Goal: Task Accomplishment & Management: Manage account settings

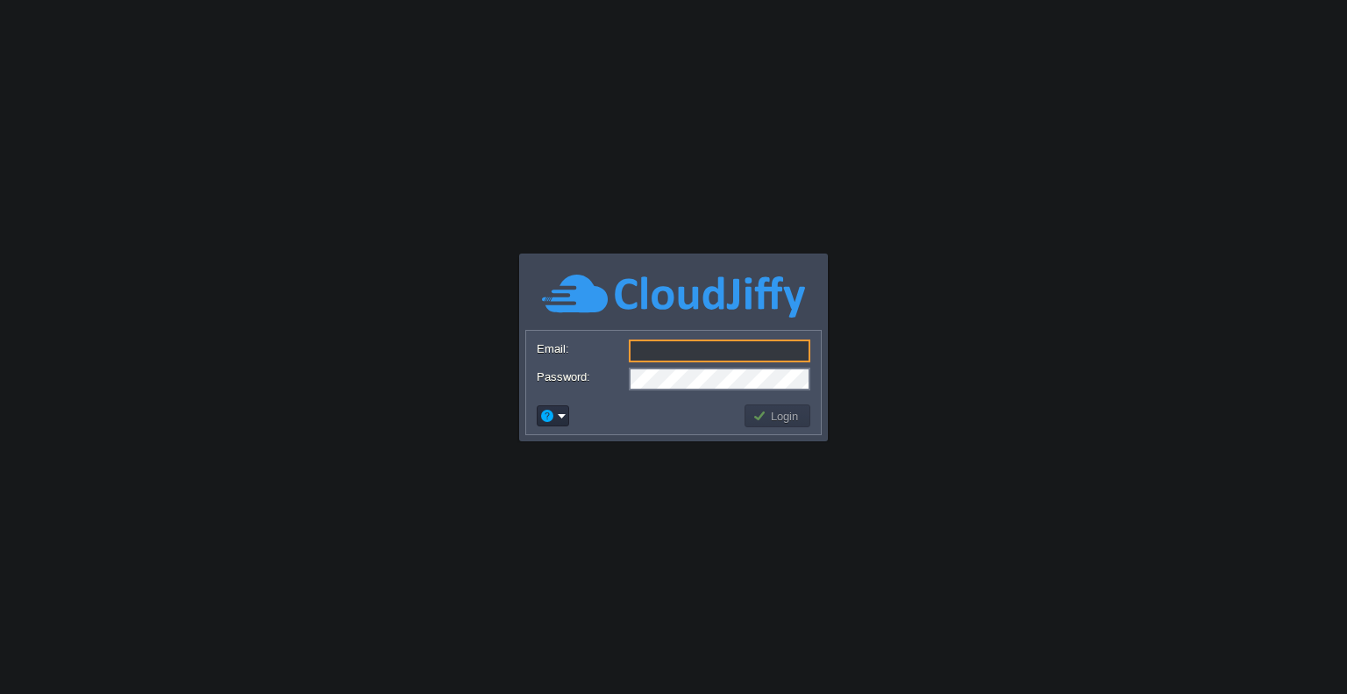
type input "[EMAIL_ADDRESS][DOMAIN_NAME]"
click at [786, 413] on button "Login" at bounding box center [777, 416] width 51 height 16
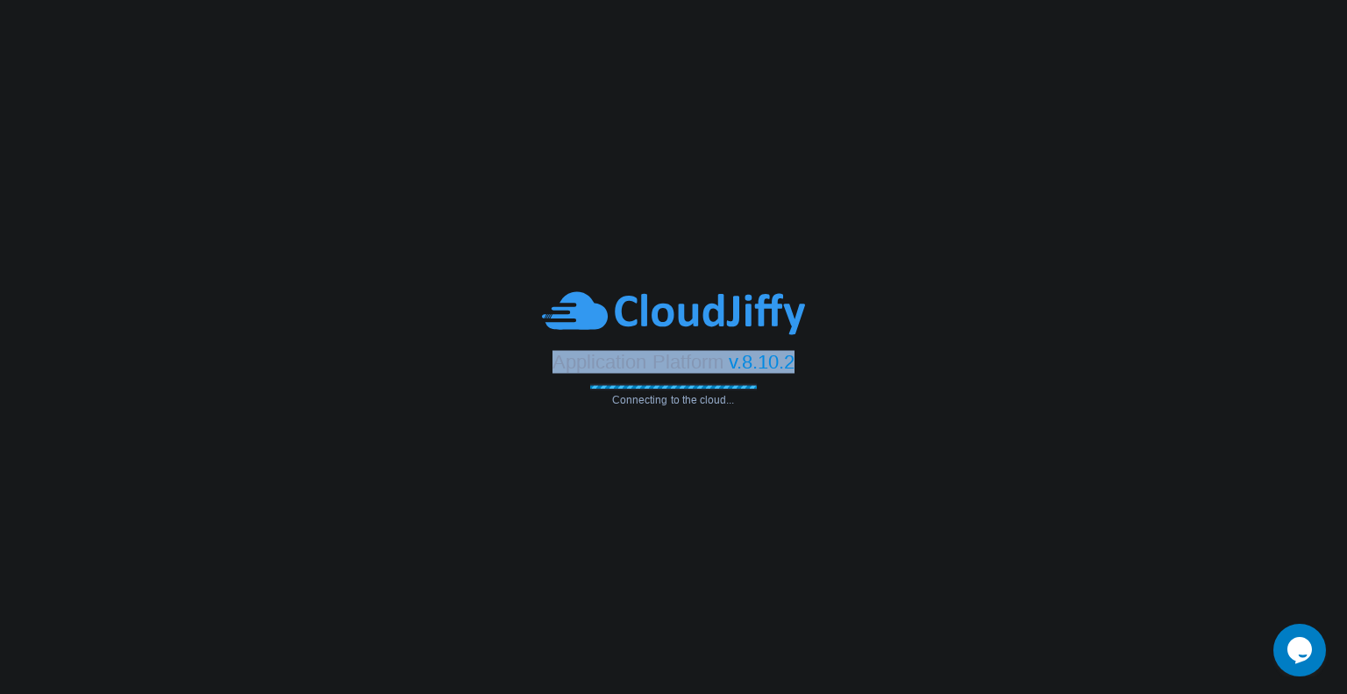
drag, startPoint x: 557, startPoint y: 356, endPoint x: 811, endPoint y: 364, distance: 254.4
click at [811, 364] on div "Application Platform v.8.10.2" at bounding box center [673, 355] width 1347 height 36
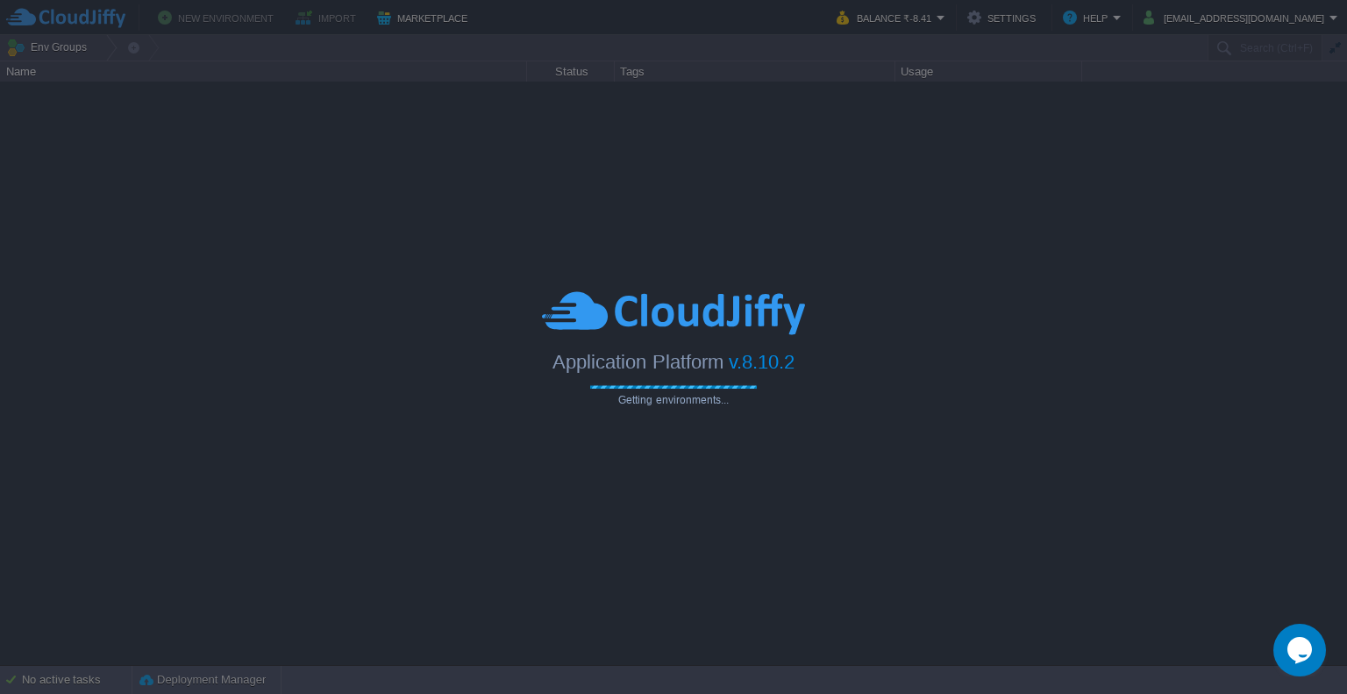
type input "Search (Ctrl+F)"
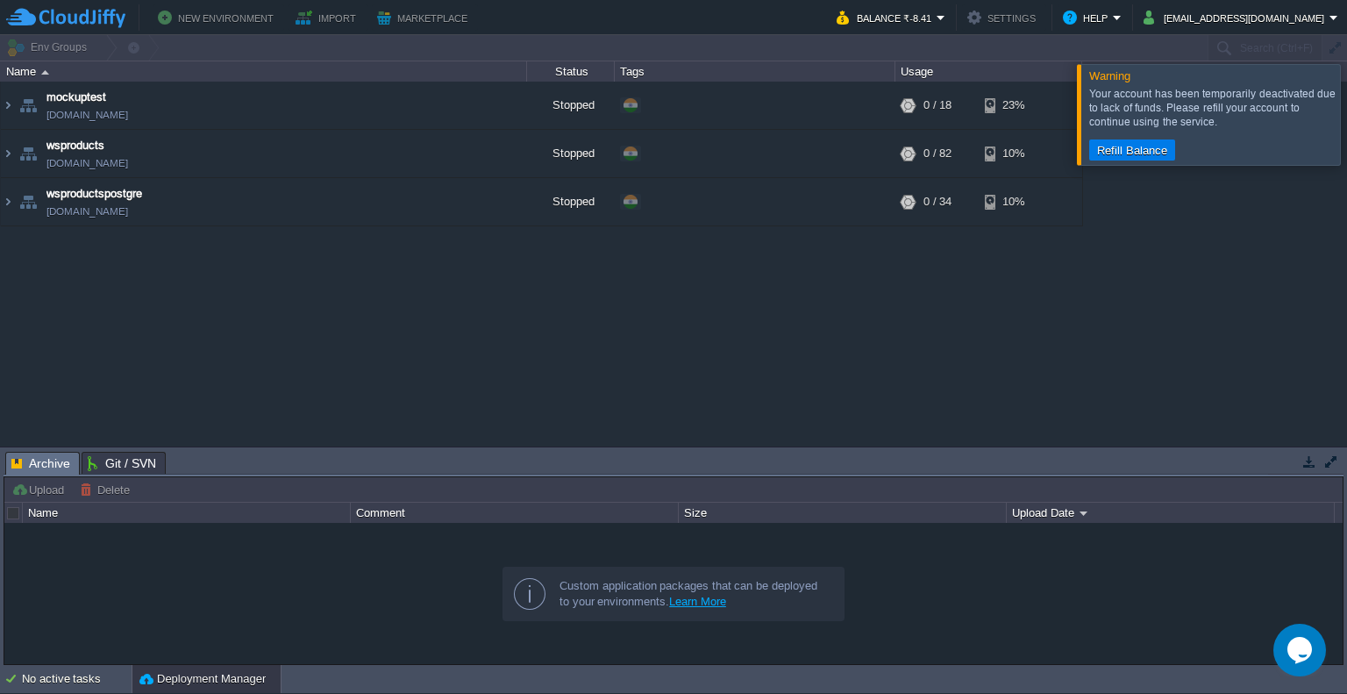
click at [1346, 117] on div at bounding box center [1368, 114] width 0 height 100
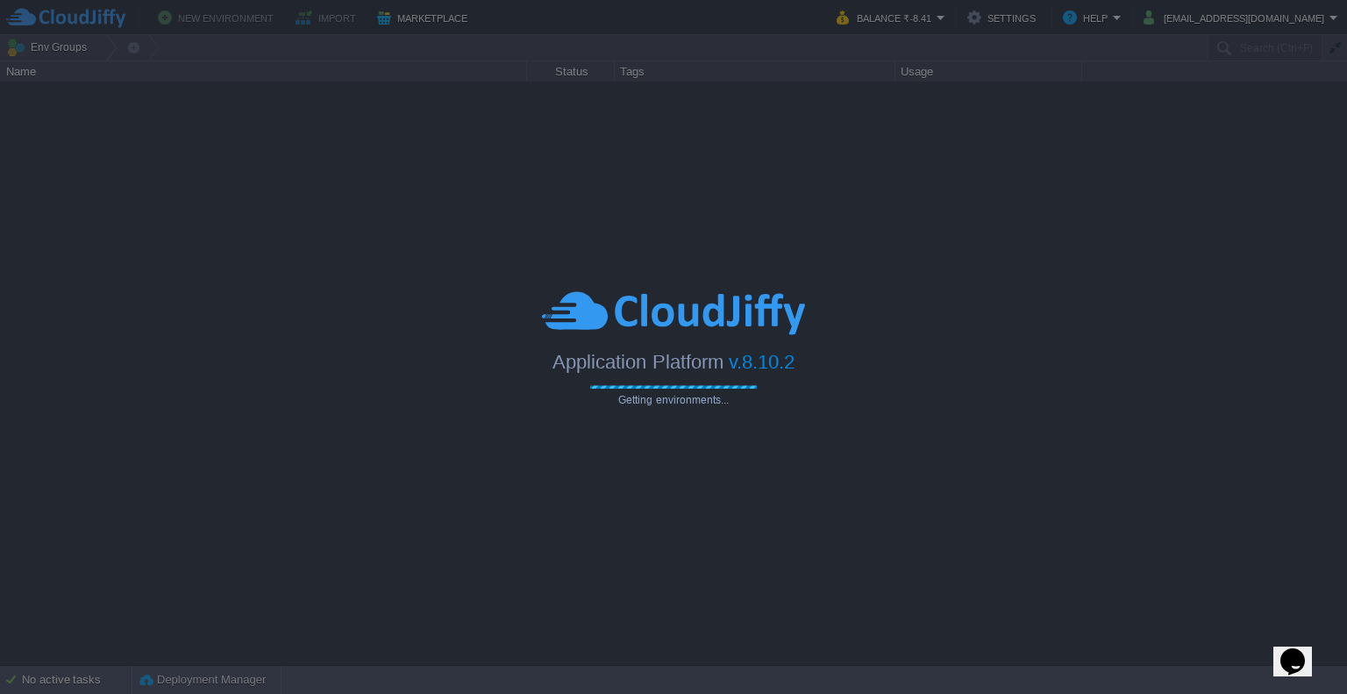
type input "Search (Ctrl+F)"
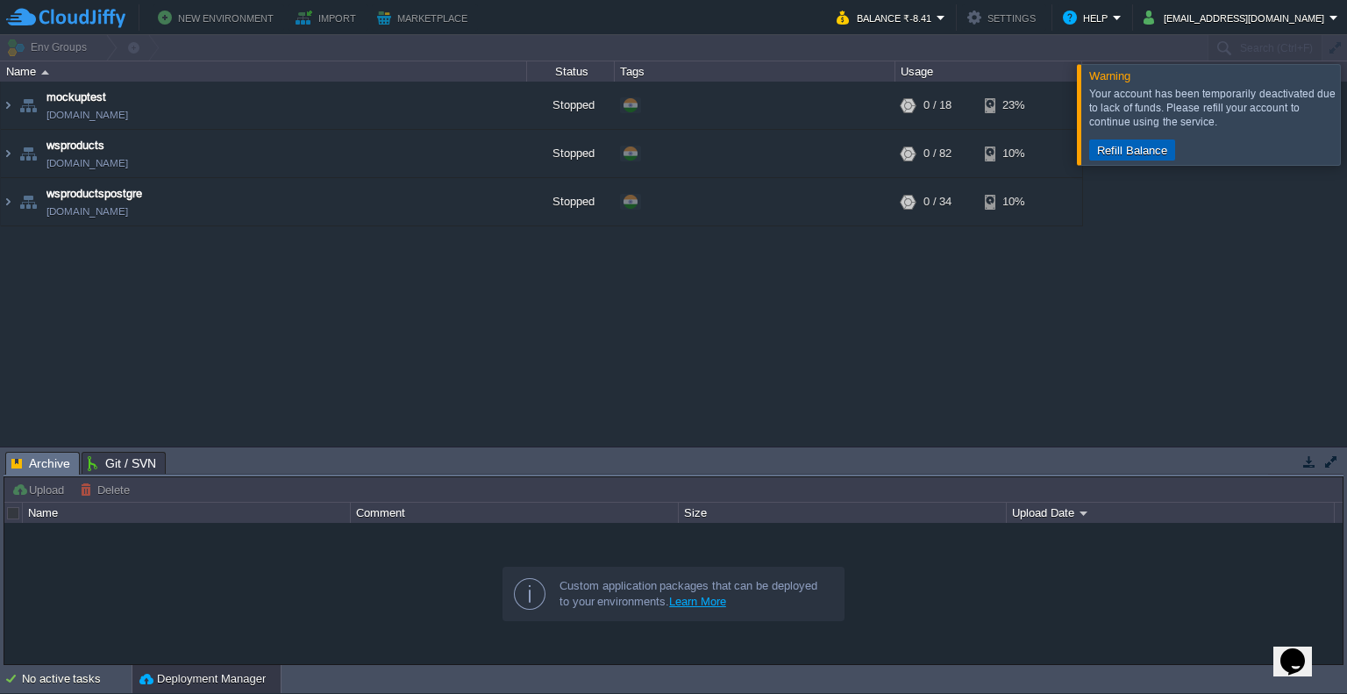
click at [1116, 146] on button "Refill Balance" at bounding box center [1132, 150] width 81 height 16
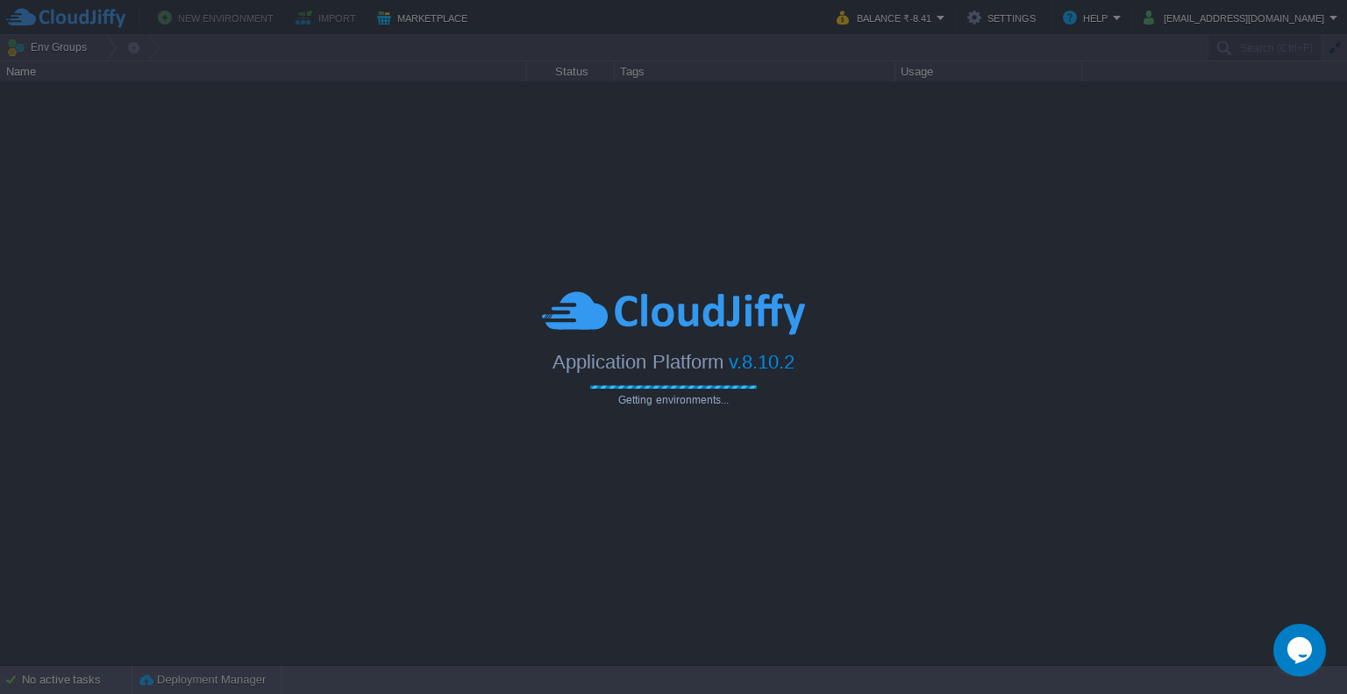
type input "Search (Ctrl+F)"
